Goal: Navigation & Orientation: Find specific page/section

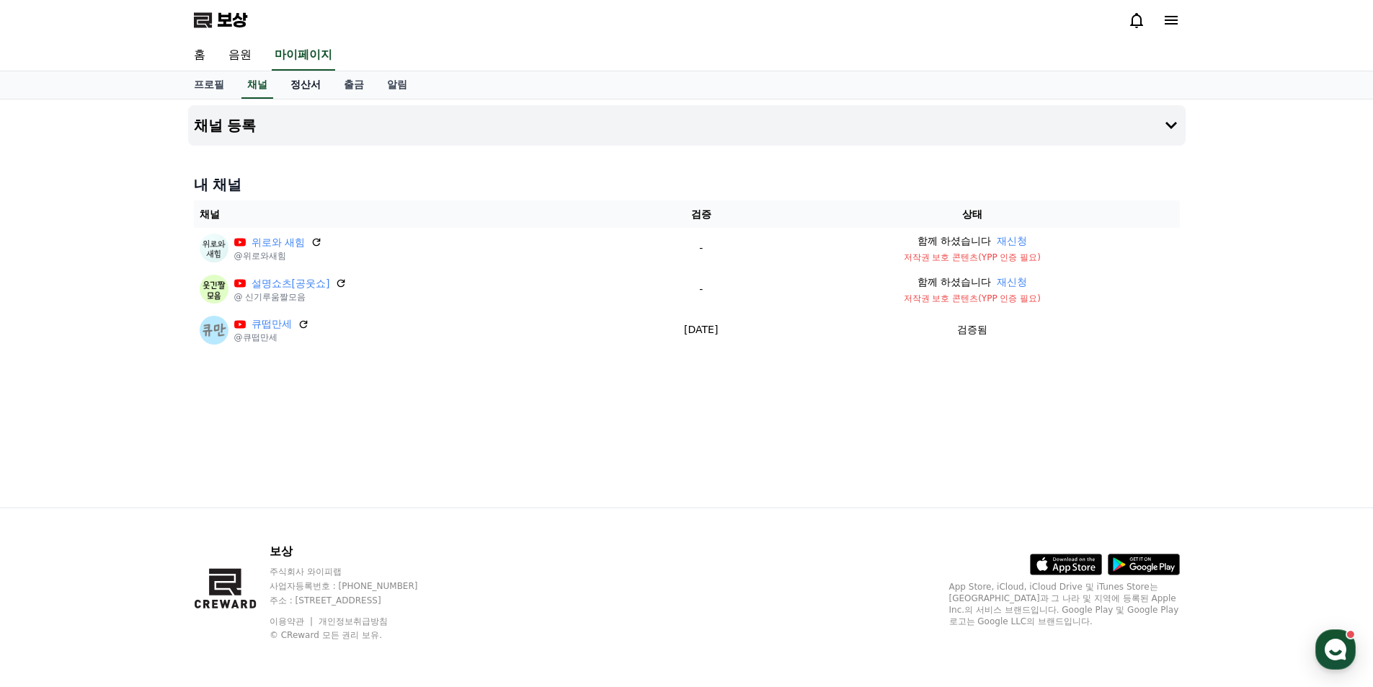
click at [313, 83] on font "정산서" at bounding box center [305, 85] width 30 height 12
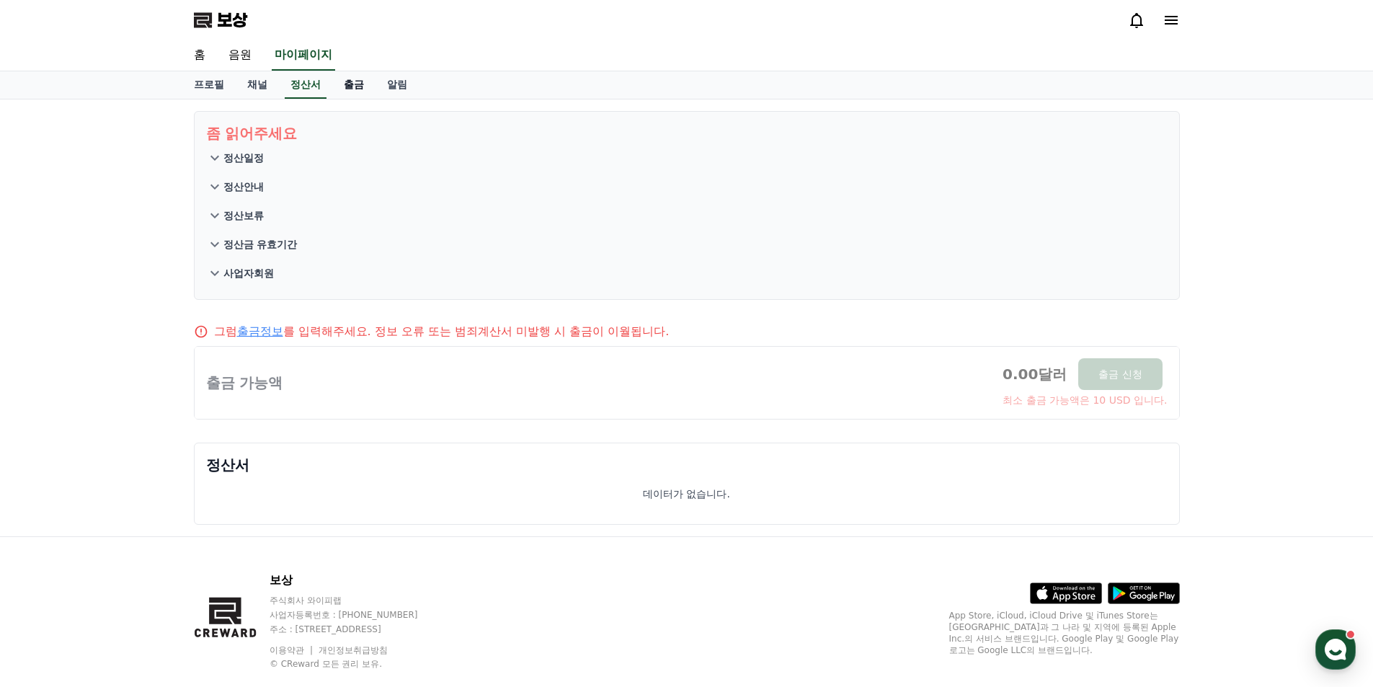
click at [337, 86] on link "출금" at bounding box center [353, 84] width 43 height 27
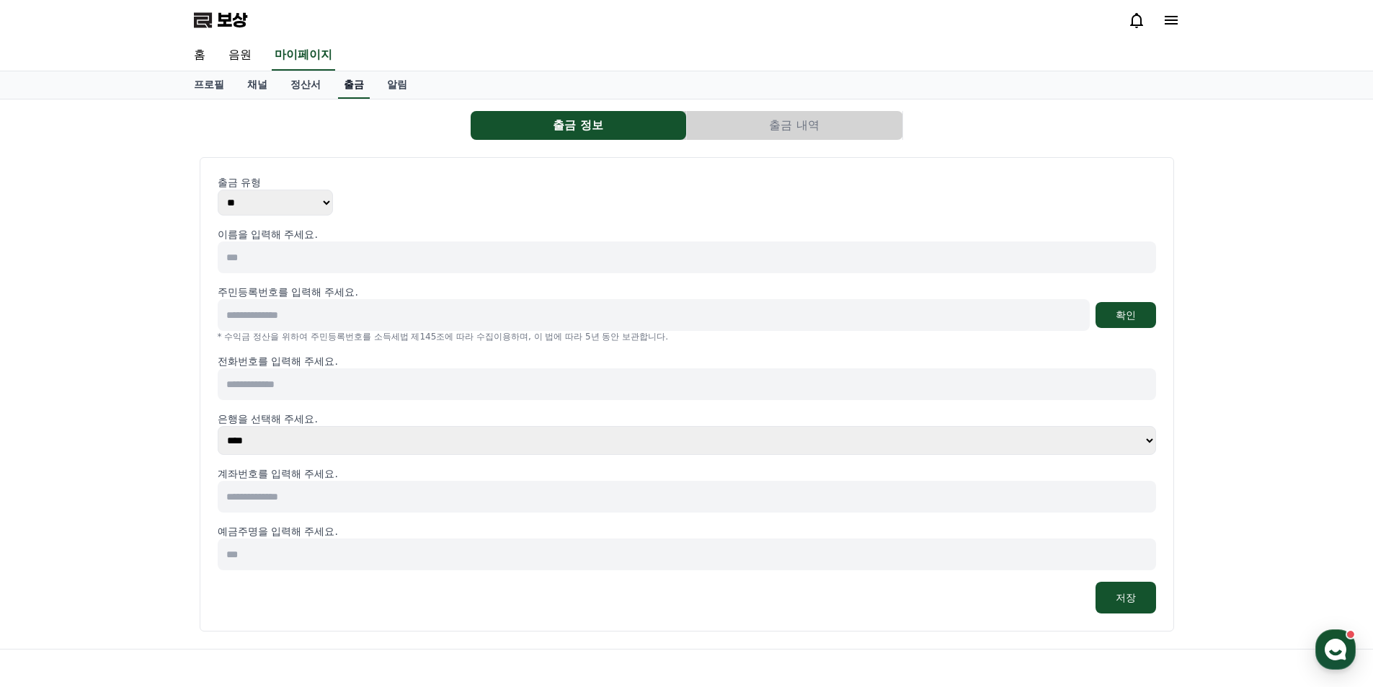
select select
click at [409, 87] on link "알림" at bounding box center [396, 84] width 43 height 27
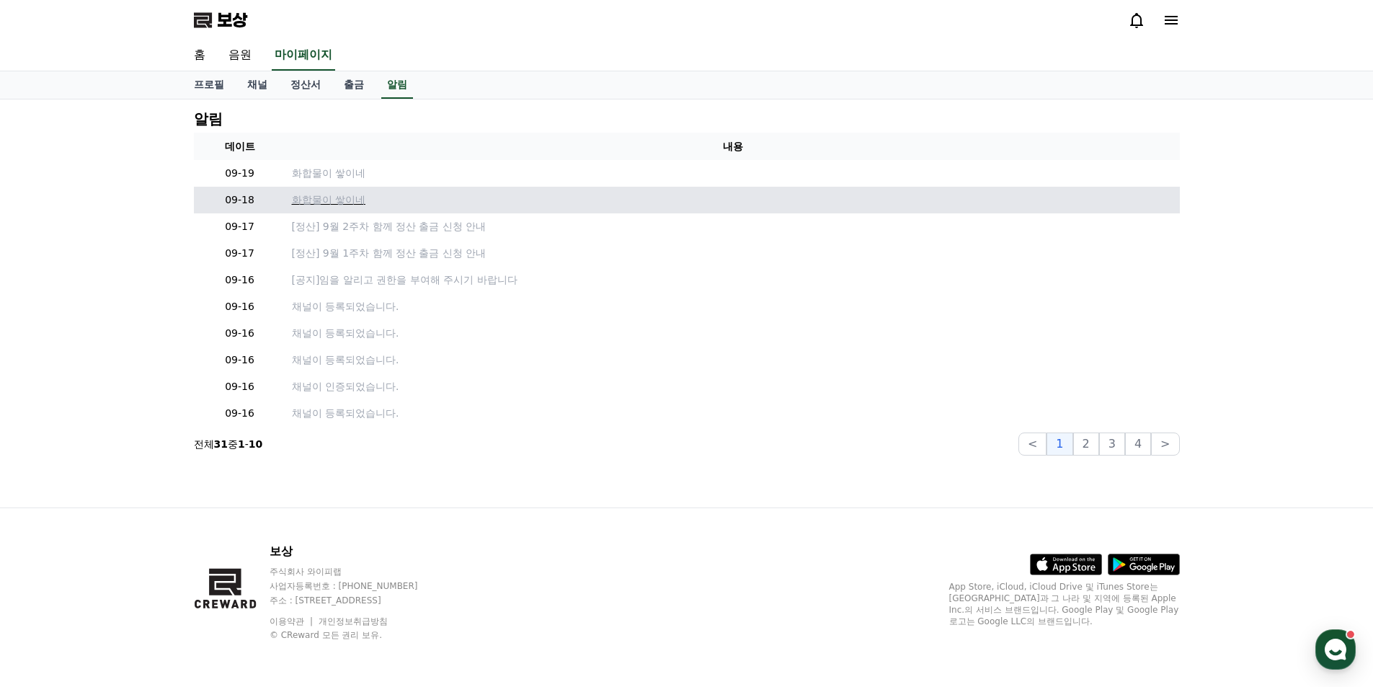
click at [354, 203] on font "화합물이 쌓이네" at bounding box center [329, 200] width 74 height 12
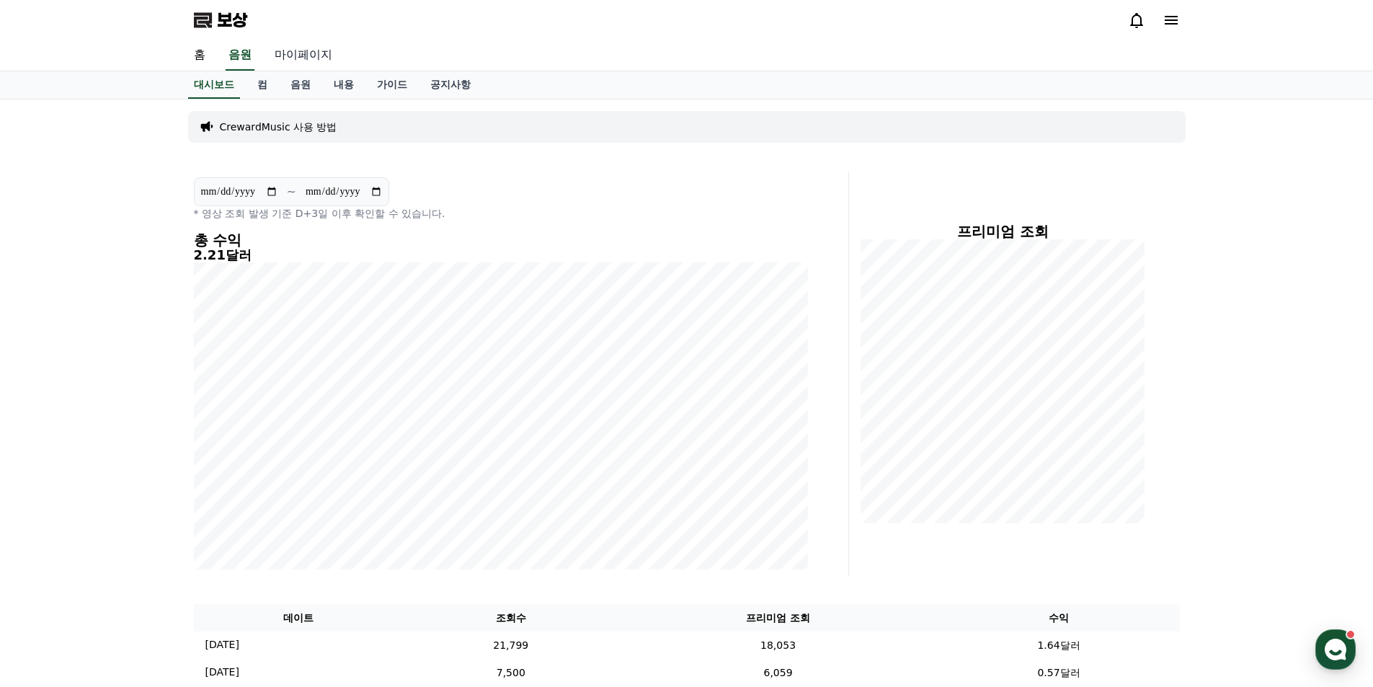
click at [309, 56] on font "마이페이지" at bounding box center [304, 55] width 58 height 14
select select "**********"
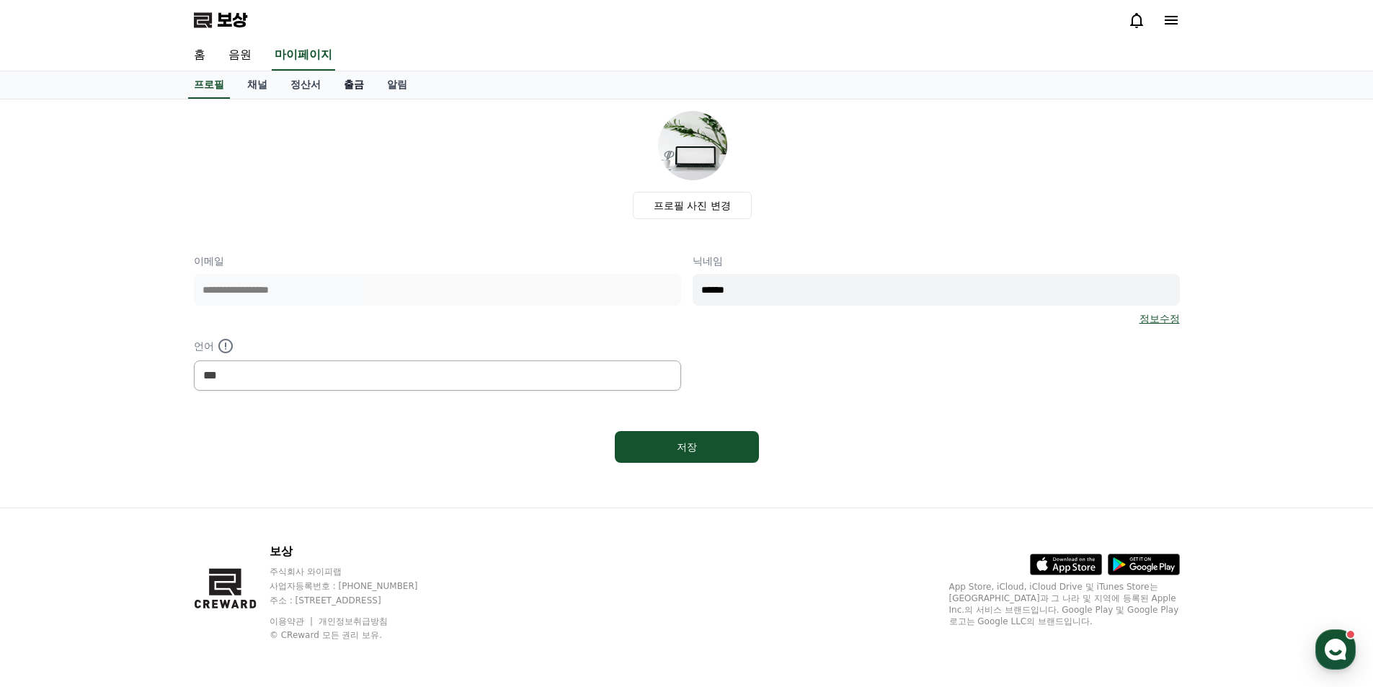
click at [355, 85] on font "출금" at bounding box center [354, 85] width 20 height 12
select select
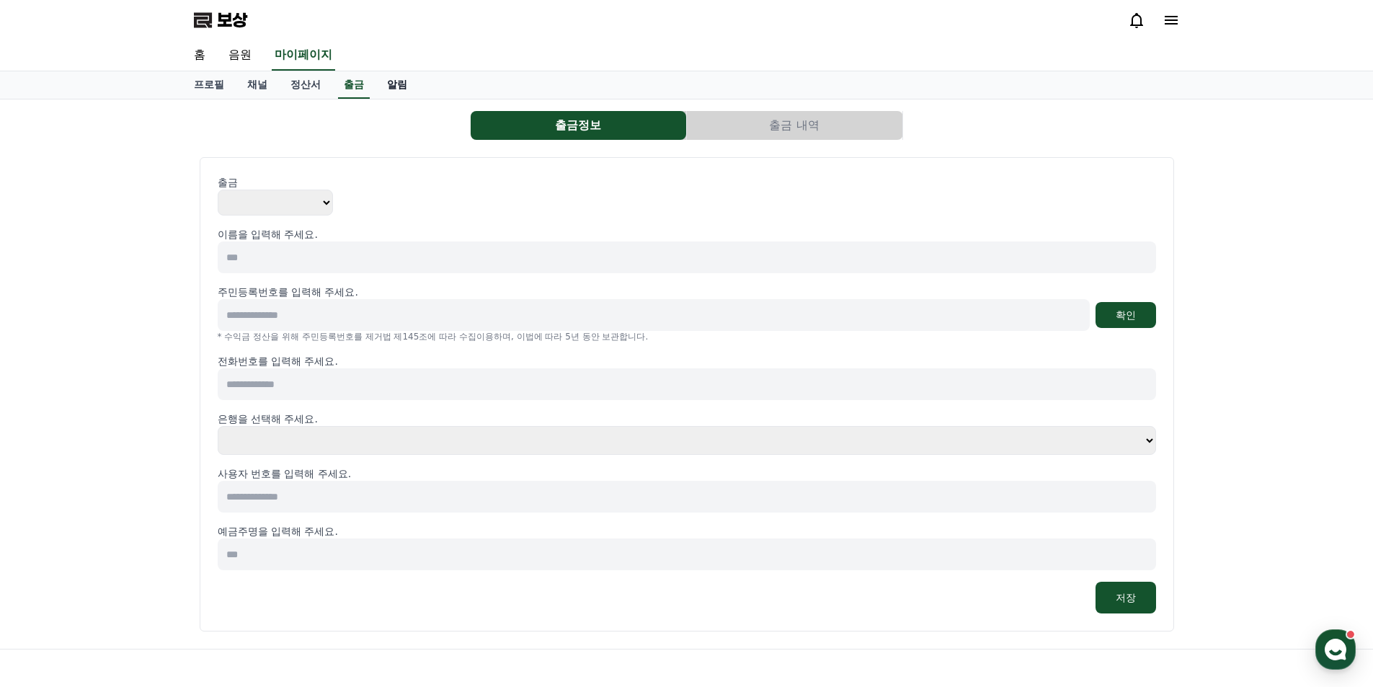
click at [391, 85] on font "알림" at bounding box center [397, 85] width 20 height 12
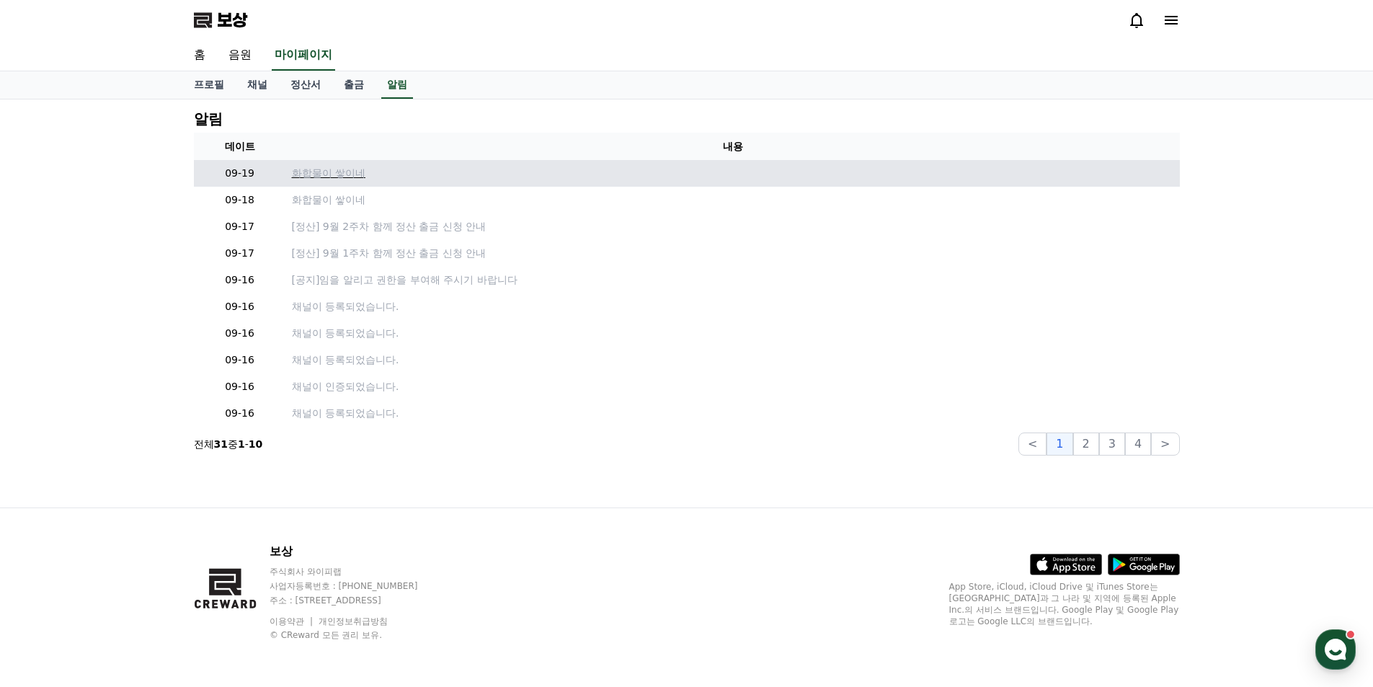
click at [348, 173] on font "화합물이 쌓이네" at bounding box center [329, 173] width 74 height 12
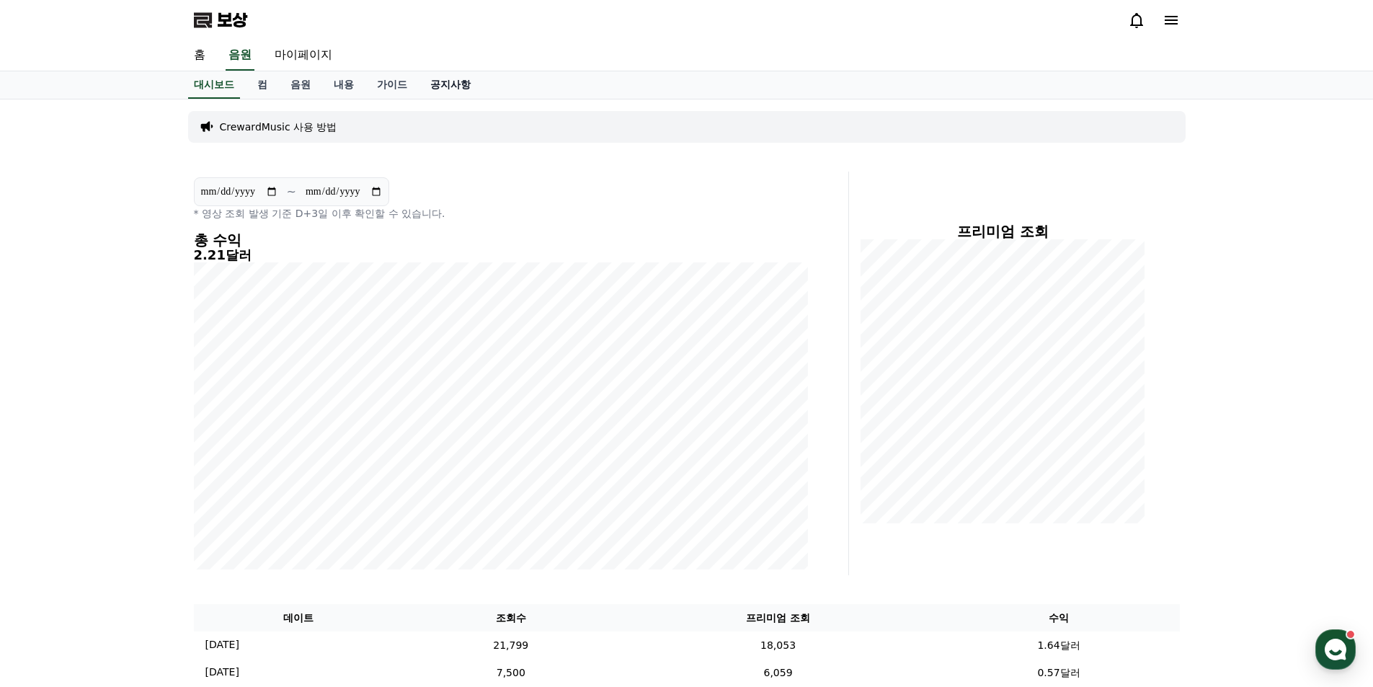
click at [446, 86] on font "공지사항" at bounding box center [450, 85] width 40 height 12
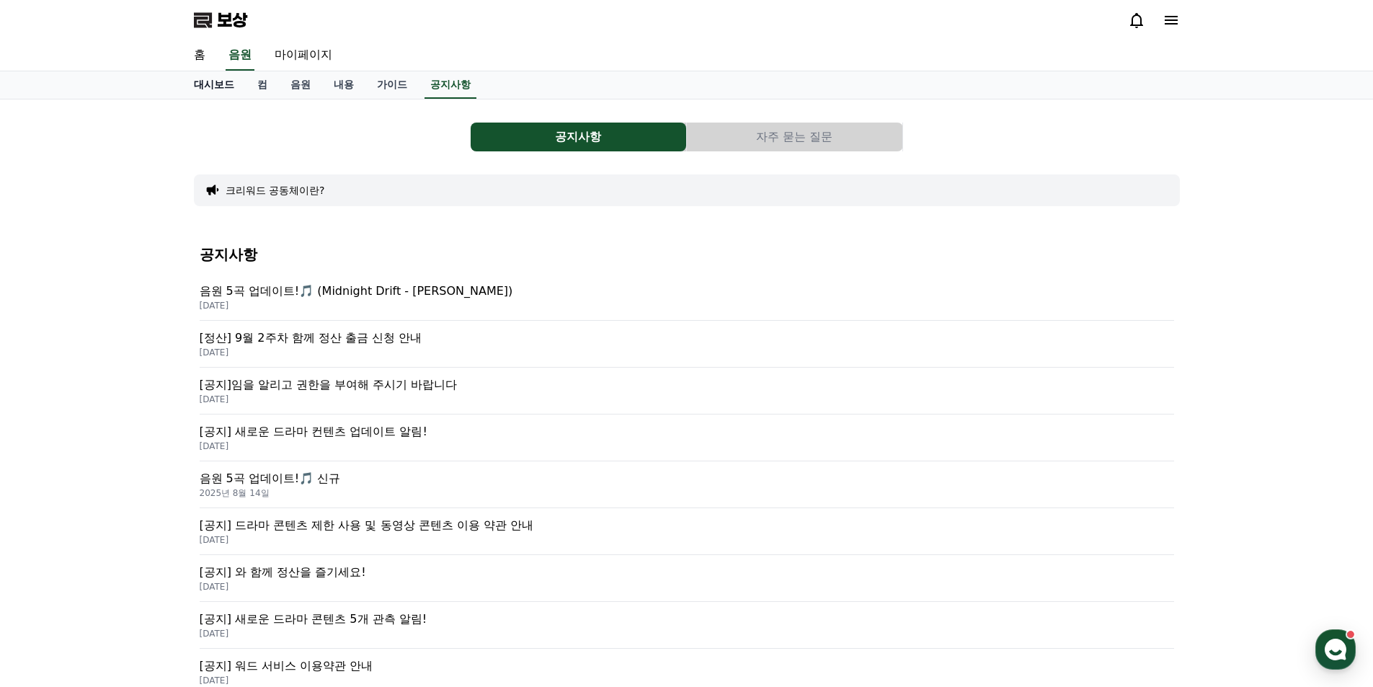
click at [206, 89] on font "대시보드" at bounding box center [214, 85] width 40 height 12
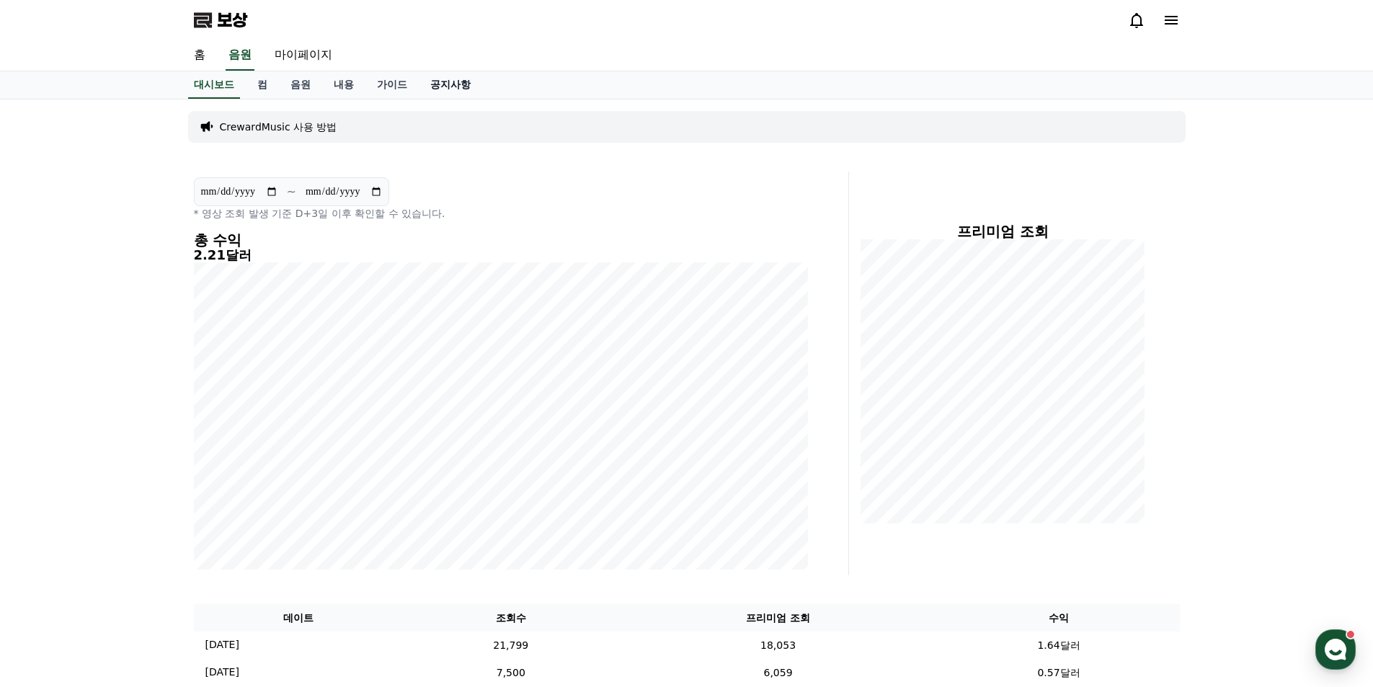
click at [443, 82] on font "공지사항" at bounding box center [450, 85] width 40 height 12
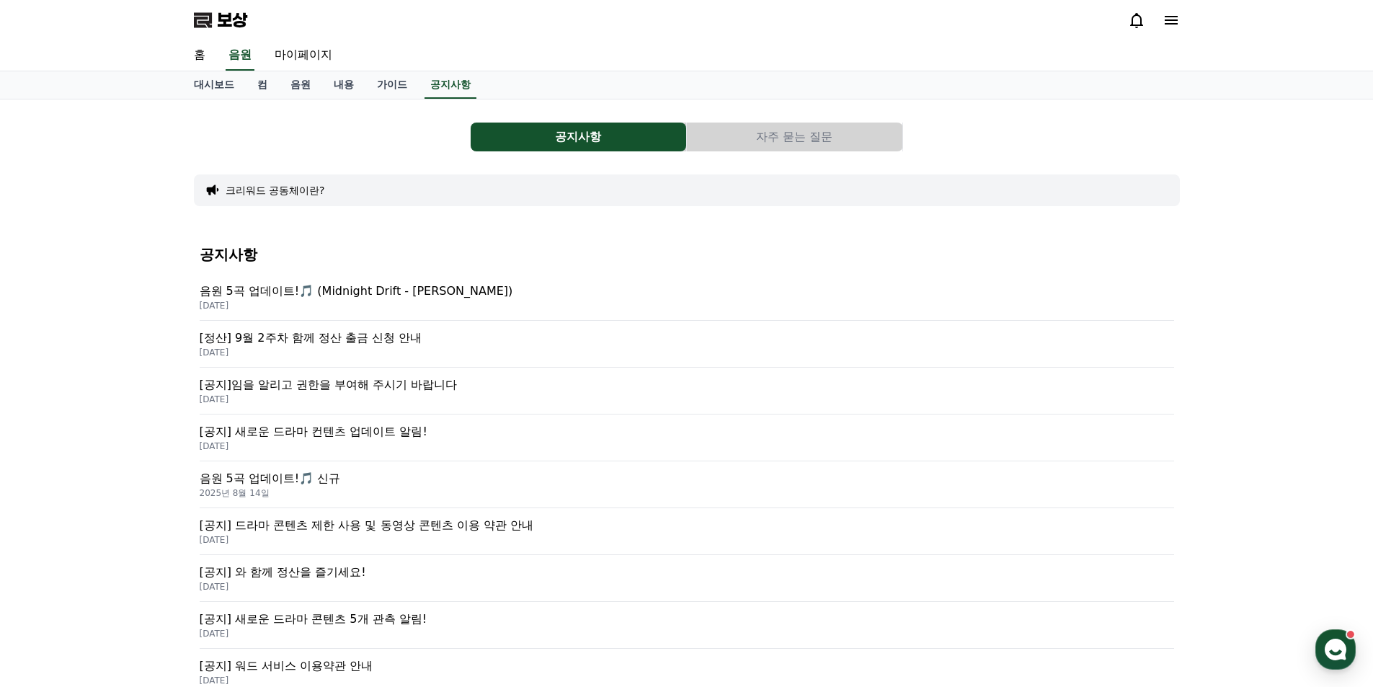
click at [391, 340] on font "[정산] 9월 2주차 함께 정산 출금 신청 안내" at bounding box center [311, 338] width 222 height 14
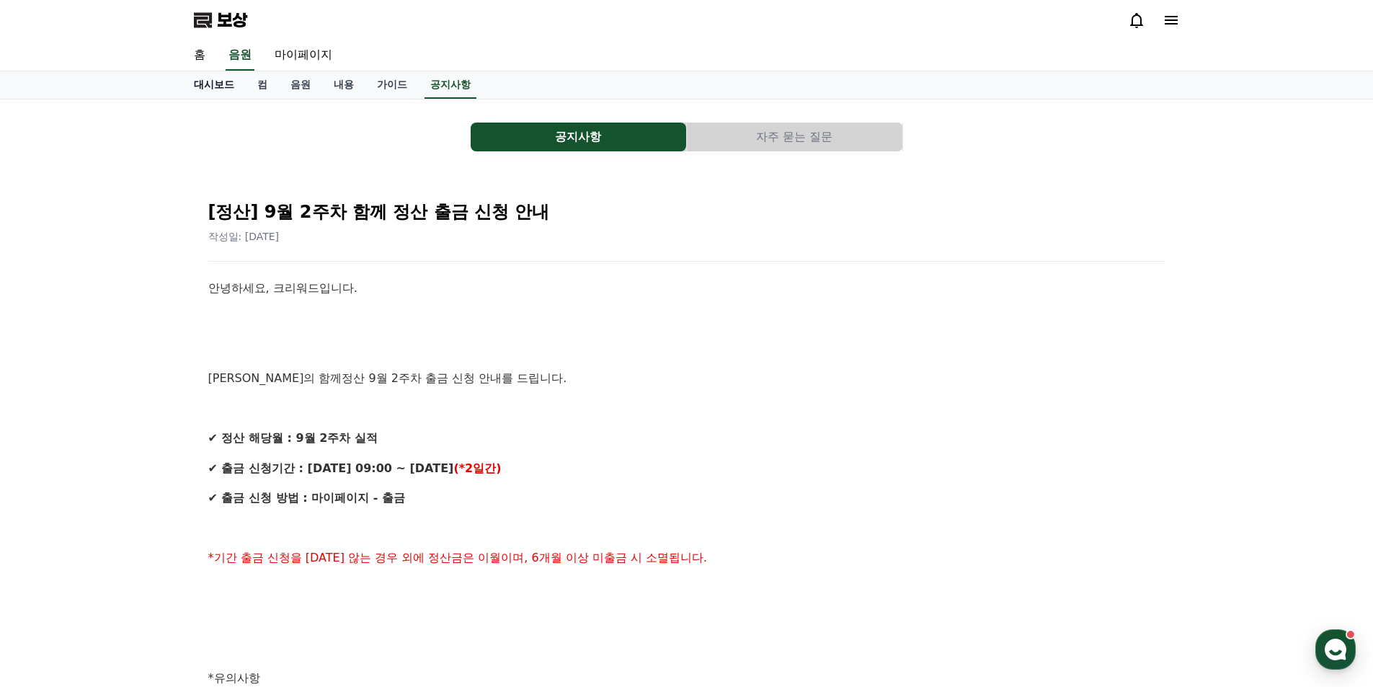
click at [221, 88] on font "대시보드" at bounding box center [214, 85] width 40 height 12
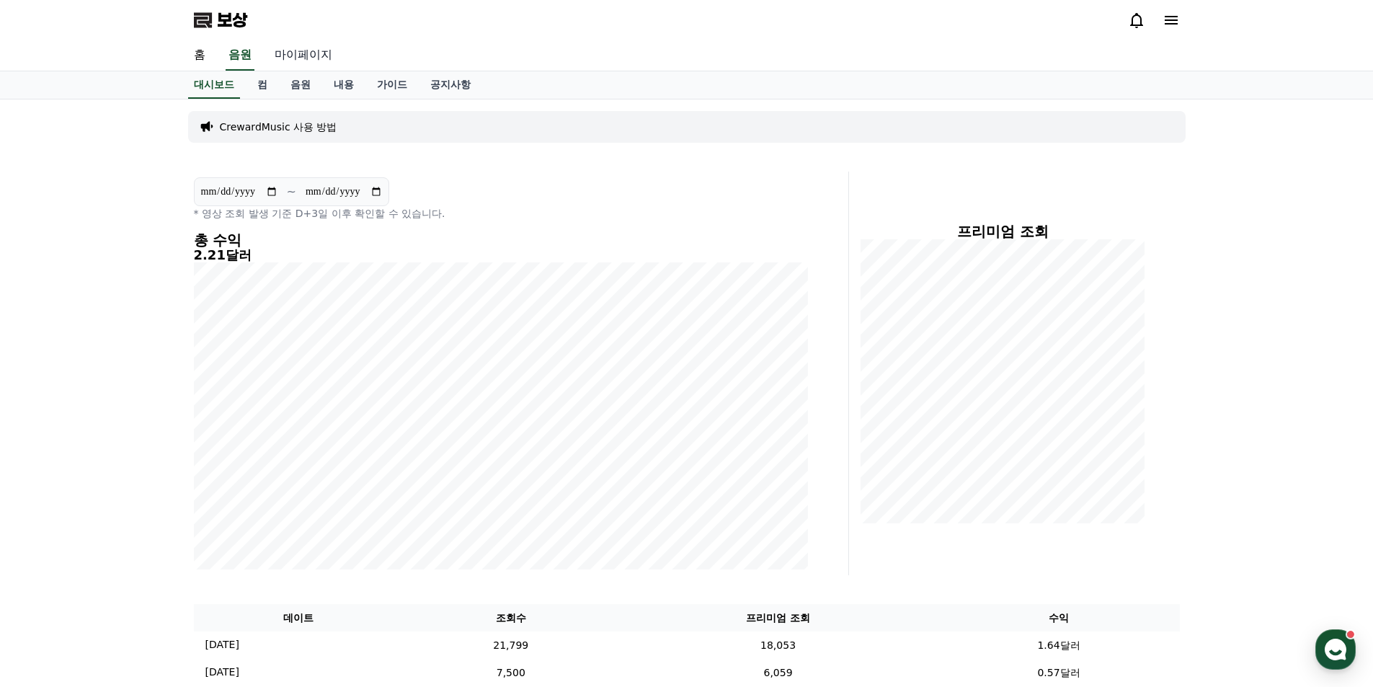
click at [295, 59] on font "마이페이지" at bounding box center [304, 55] width 58 height 14
select select "**********"
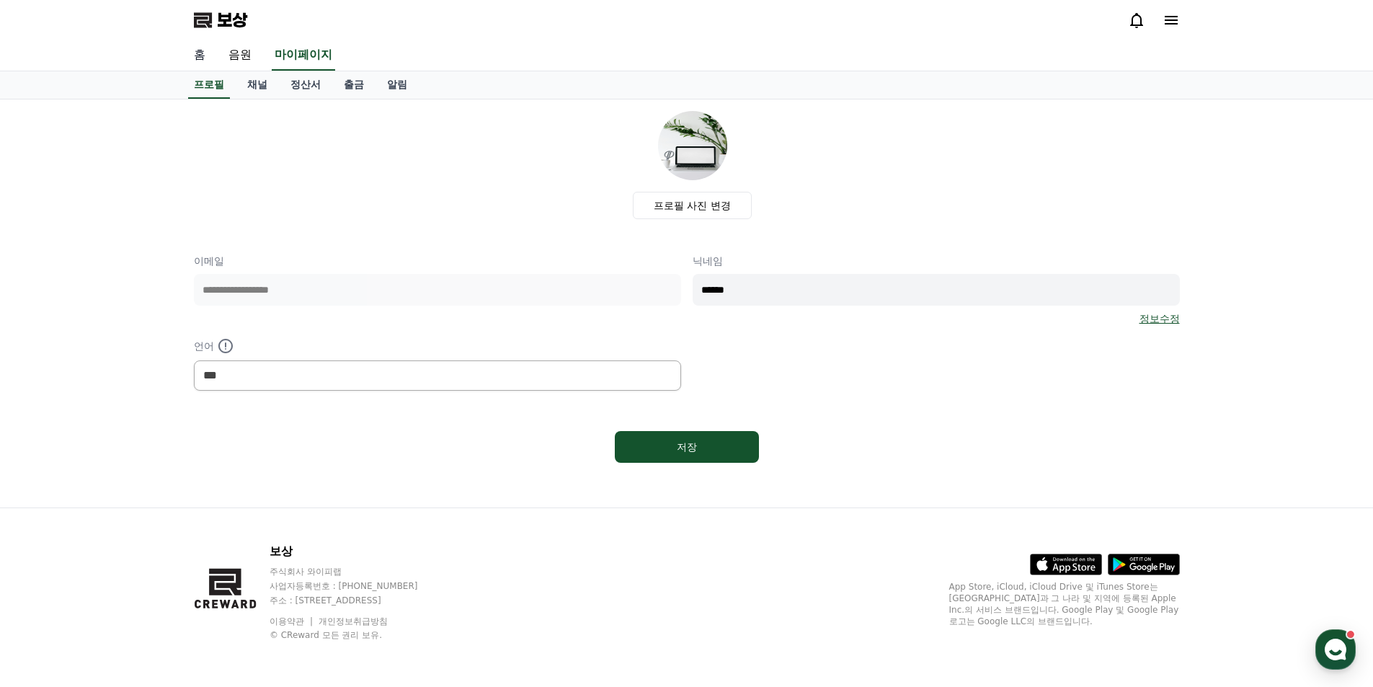
click at [199, 57] on font "홈" at bounding box center [200, 55] width 12 height 14
